Goal: Task Accomplishment & Management: Manage account settings

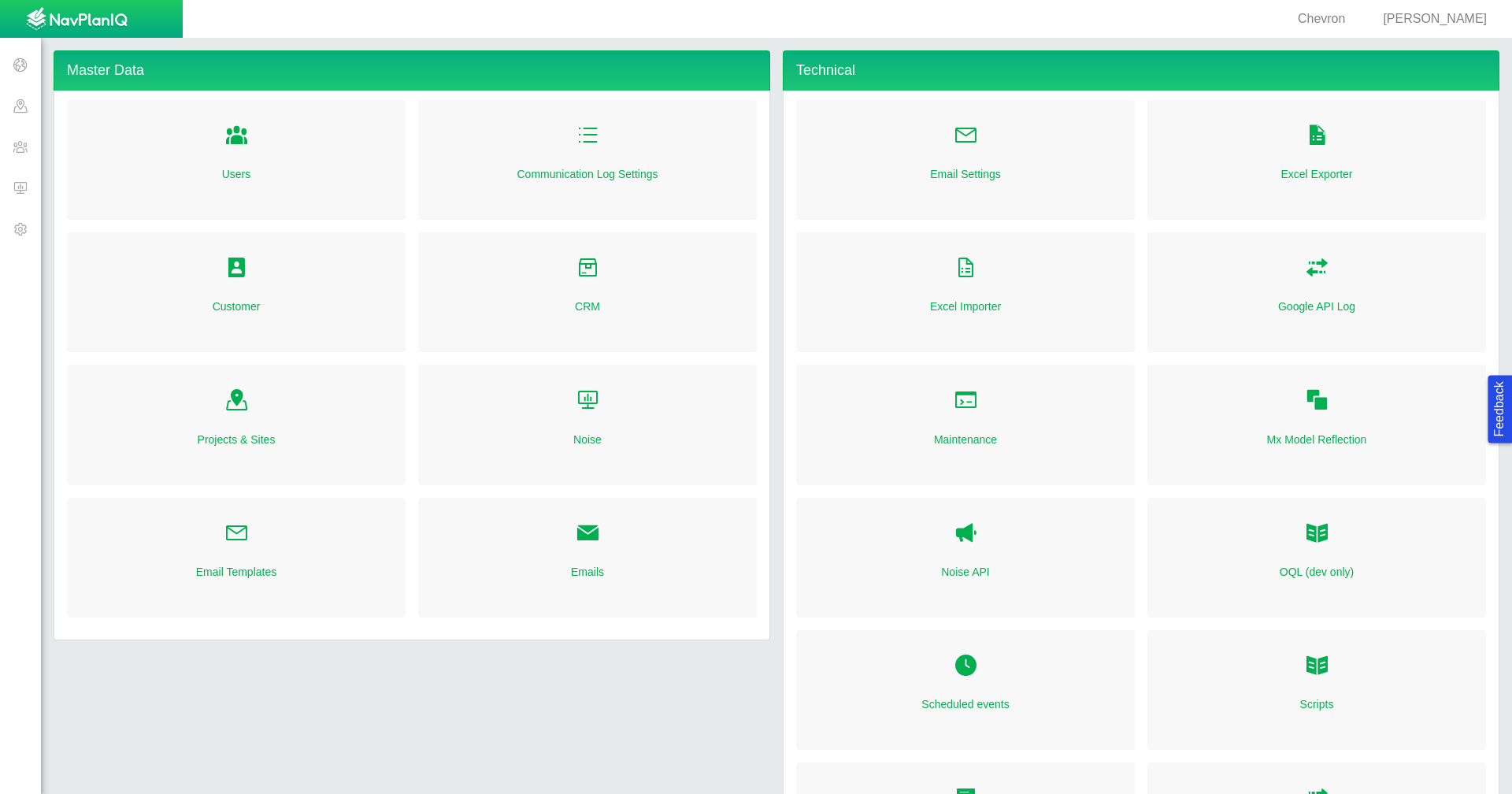
click at [15, 104] on span at bounding box center [20, 106] width 41 height 41
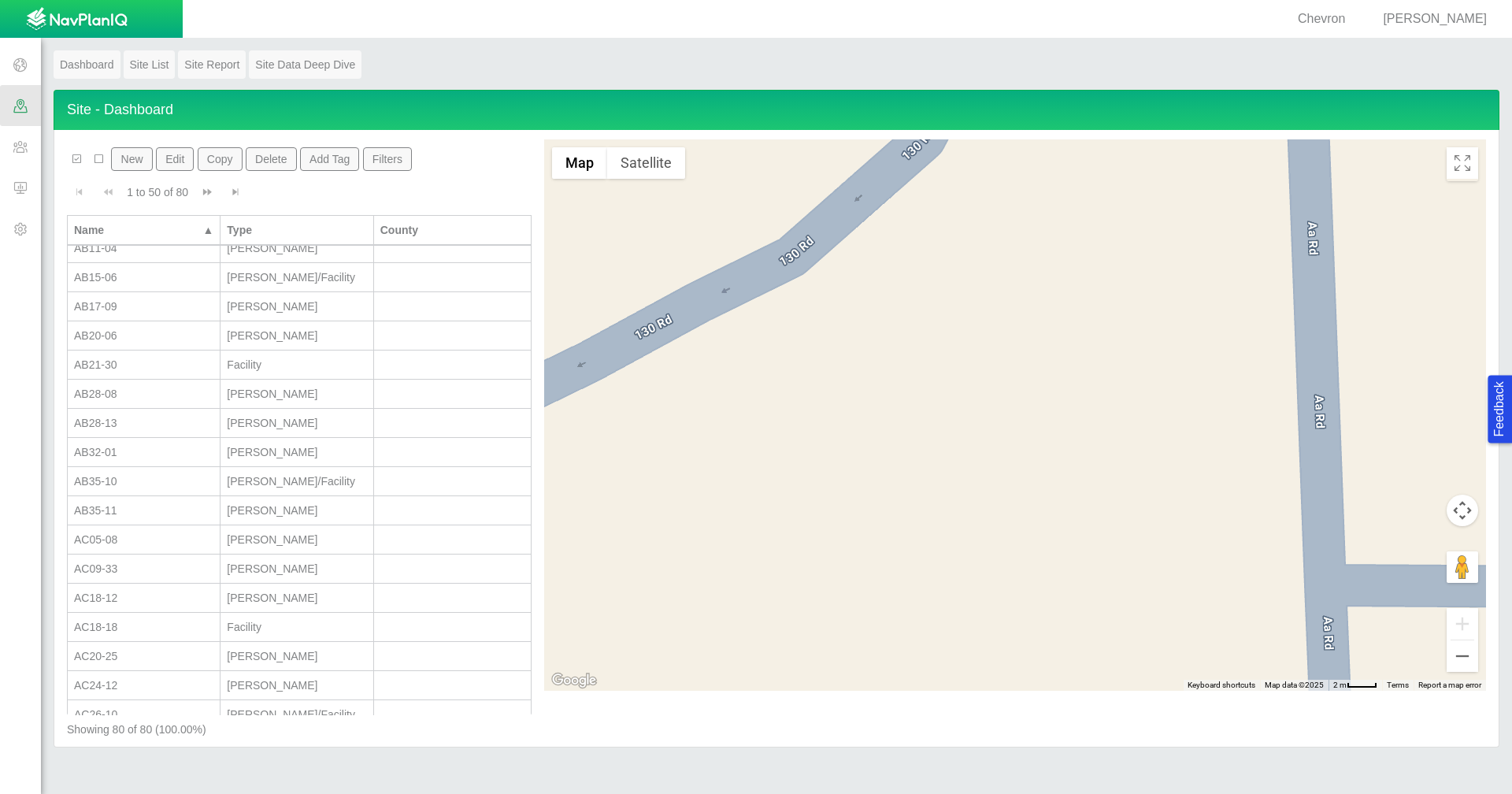
scroll to position [315, 0]
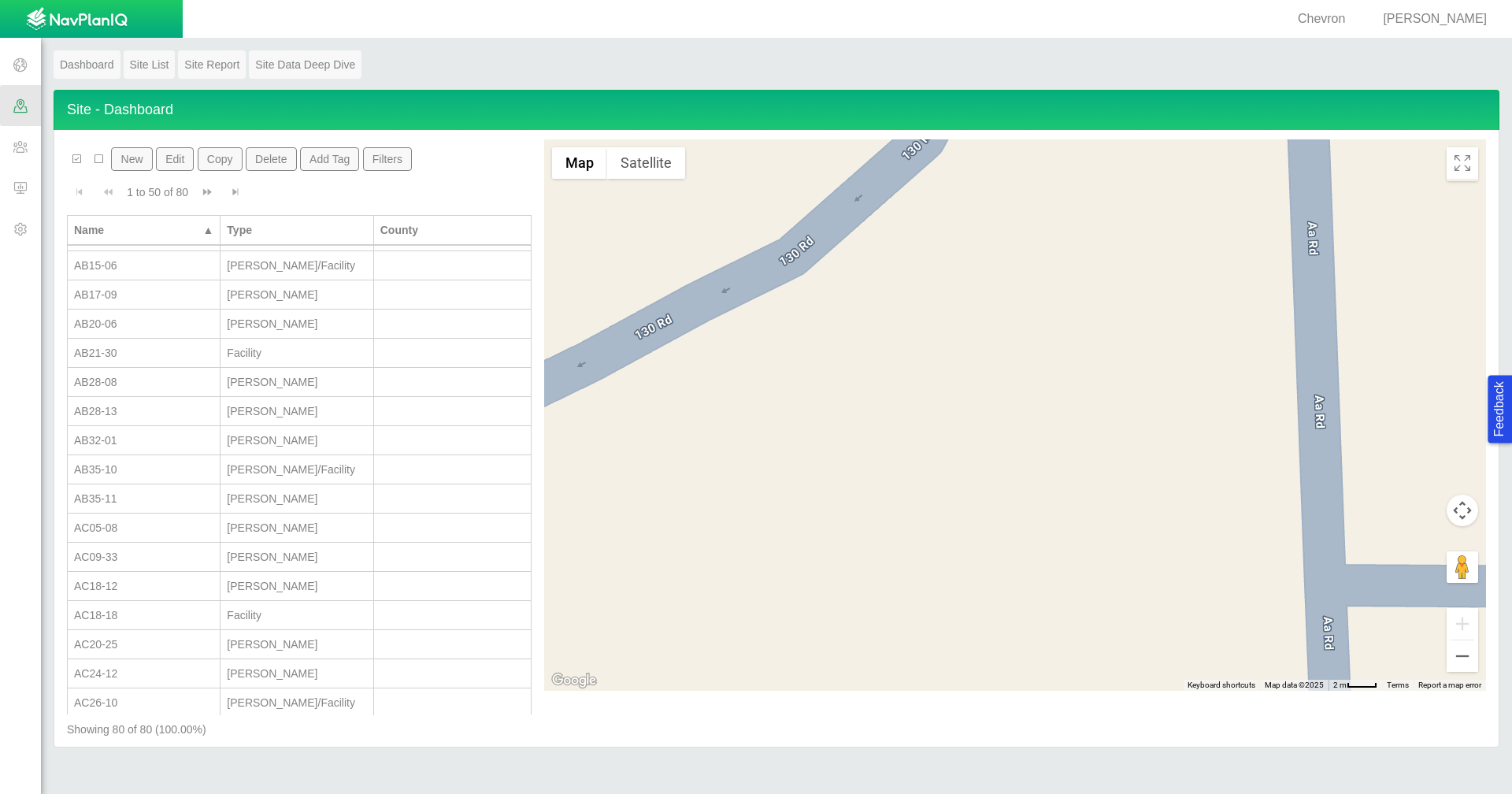
click at [159, 416] on div "AB28-13" at bounding box center [143, 411] width 139 height 15
select select "56013520365497496"
select select "56013520365500392"
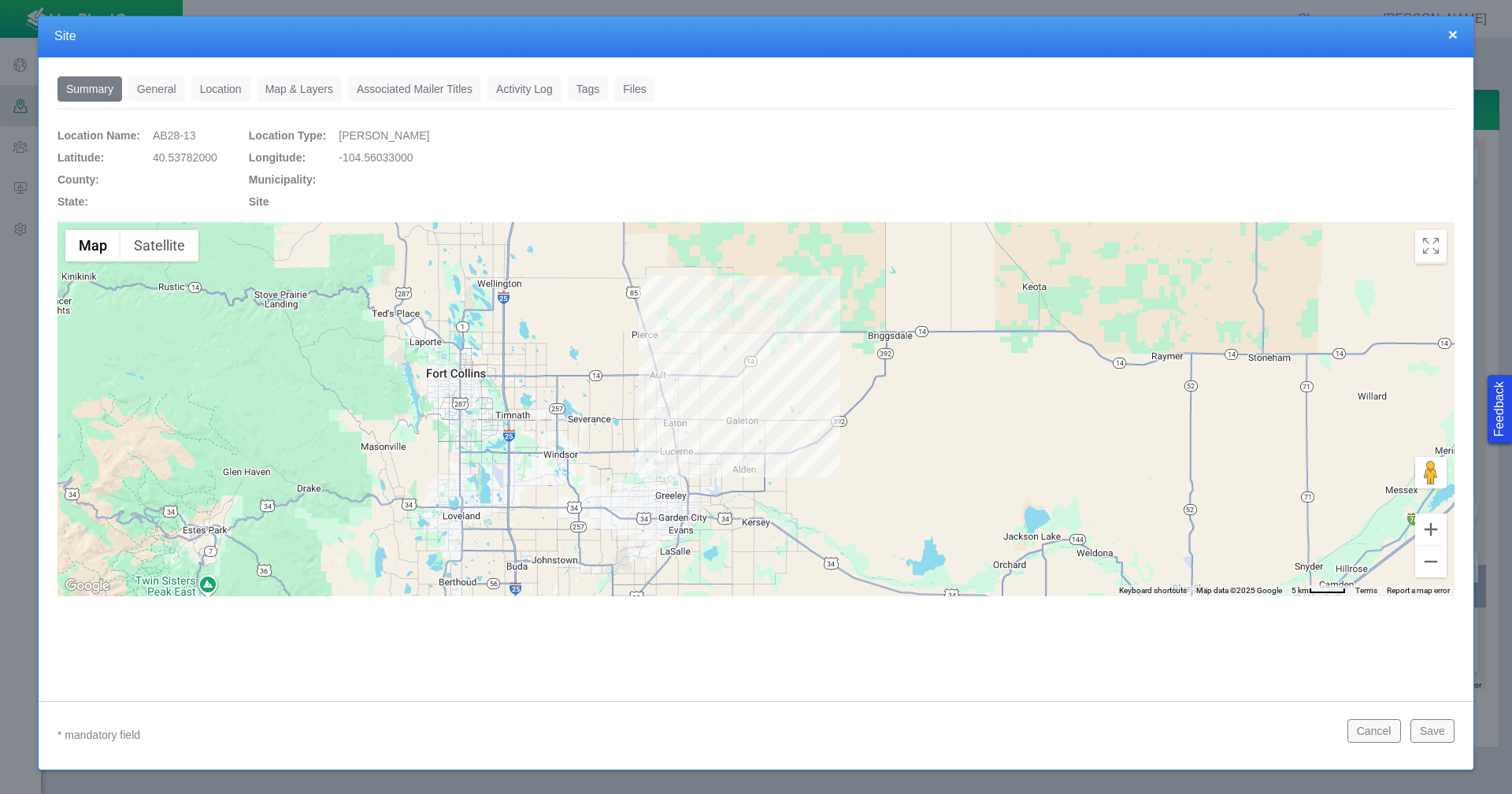
click at [150, 82] on link "General" at bounding box center [157, 89] width 57 height 25
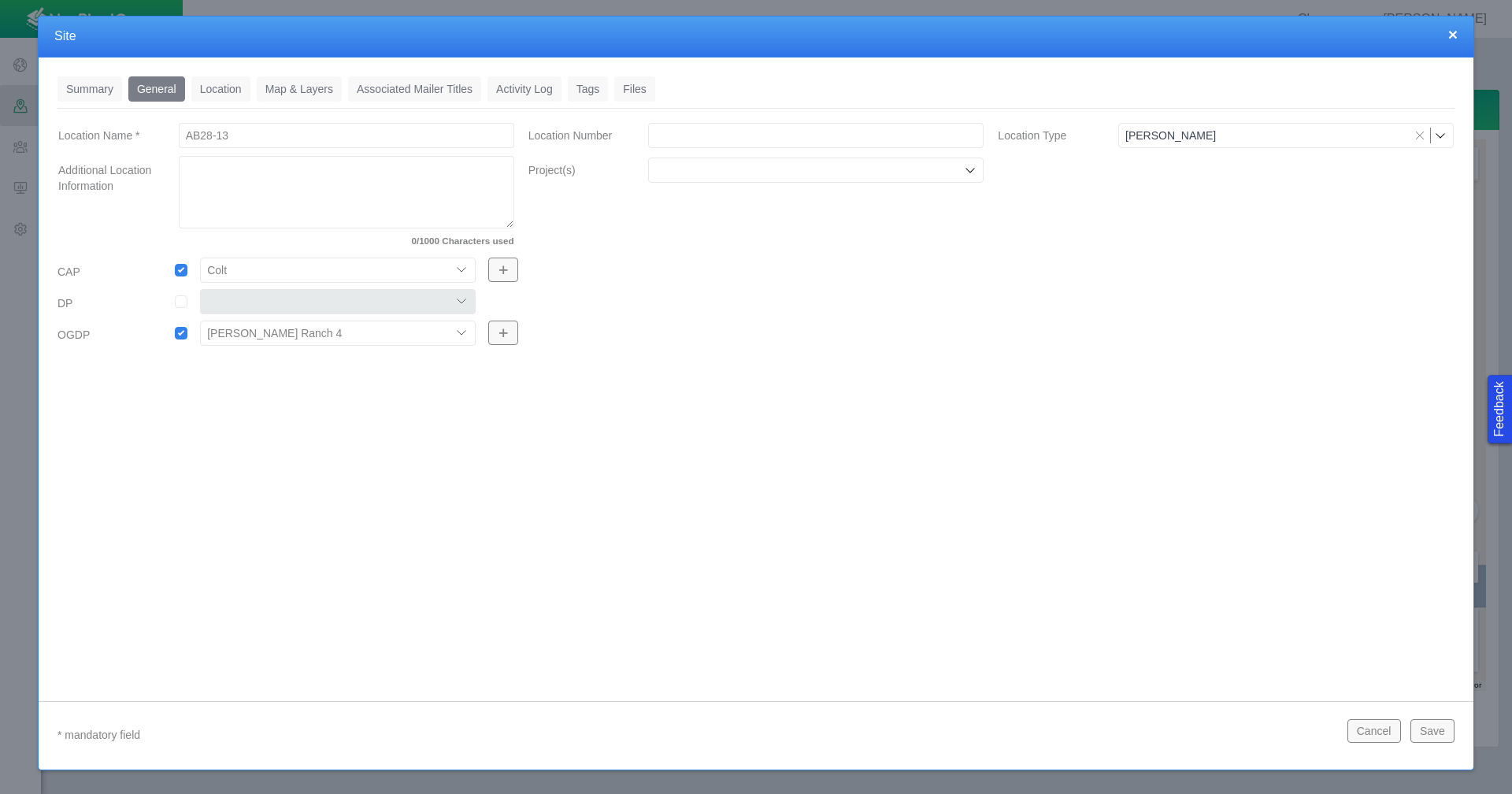
click at [248, 136] on input "AB28-13" at bounding box center [346, 135] width 335 height 25
type input "AB28-13 Multi"
click at [965, 169] on icon at bounding box center [970, 169] width 12 height 12
click at [795, 202] on label "Chemical Disclosures" at bounding box center [826, 206] width 299 height 15
checkbox input "true"
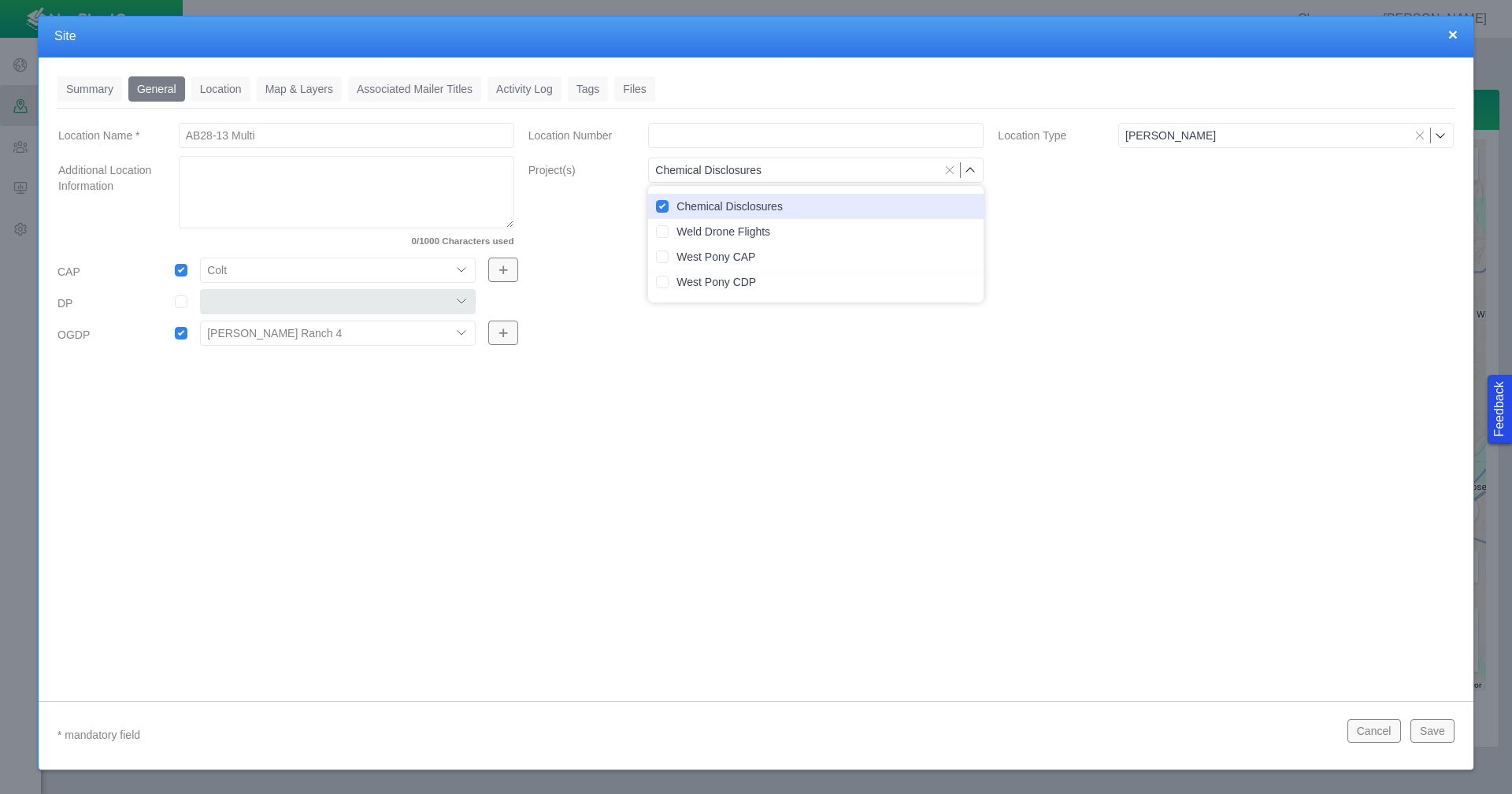
click at [817, 560] on div "Summary 0 General 0 Location 0 Map & Layers 0 Associated Mailer Titles 0 Activi…" at bounding box center [756, 367] width 1435 height 619
